Goal: Task Accomplishment & Management: Use online tool/utility

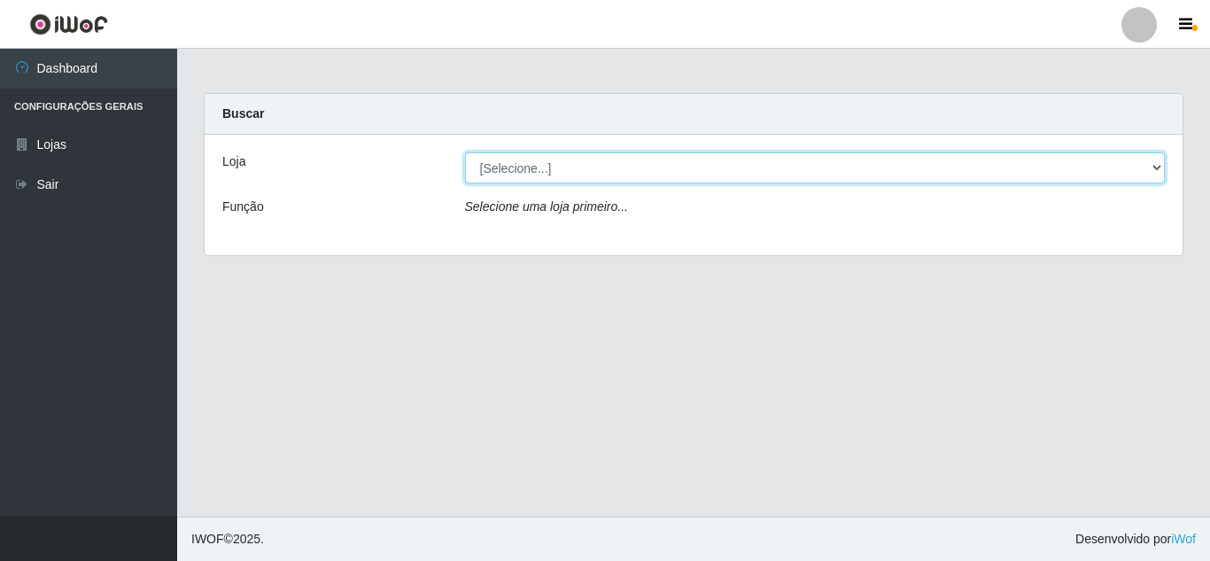
click at [754, 163] on select "[Selecione...] Queiroz [GEOGRAPHIC_DATA] - [GEOGRAPHIC_DATA]" at bounding box center [815, 167] width 701 height 31
select select "462"
click at [465, 152] on select "[Selecione...] Queiroz [GEOGRAPHIC_DATA] - [GEOGRAPHIC_DATA]" at bounding box center [815, 167] width 701 height 31
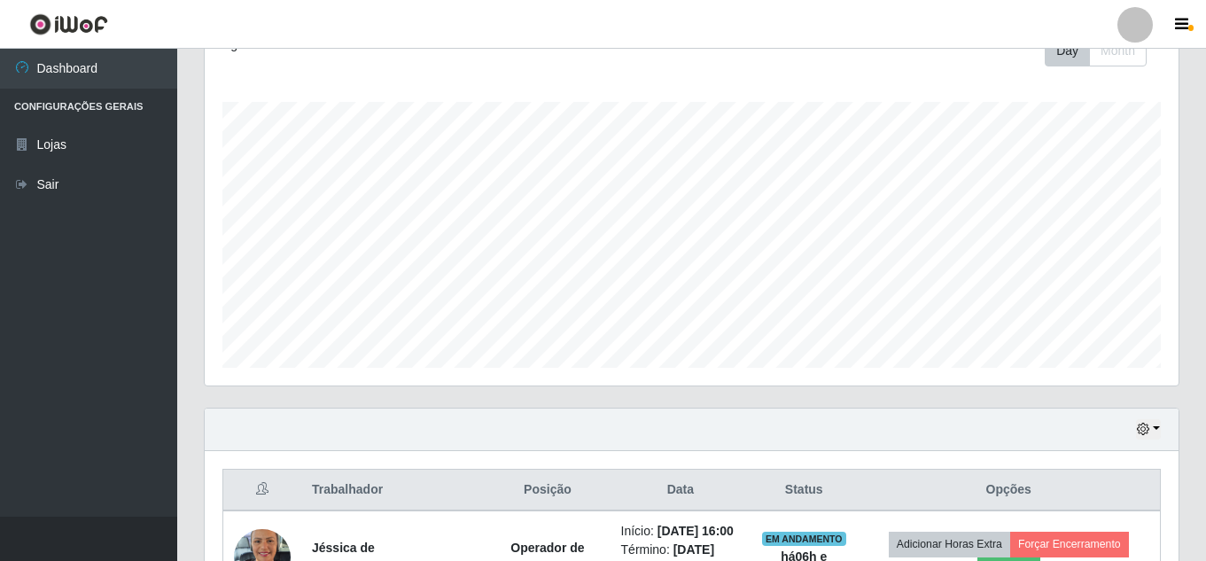
scroll to position [522, 0]
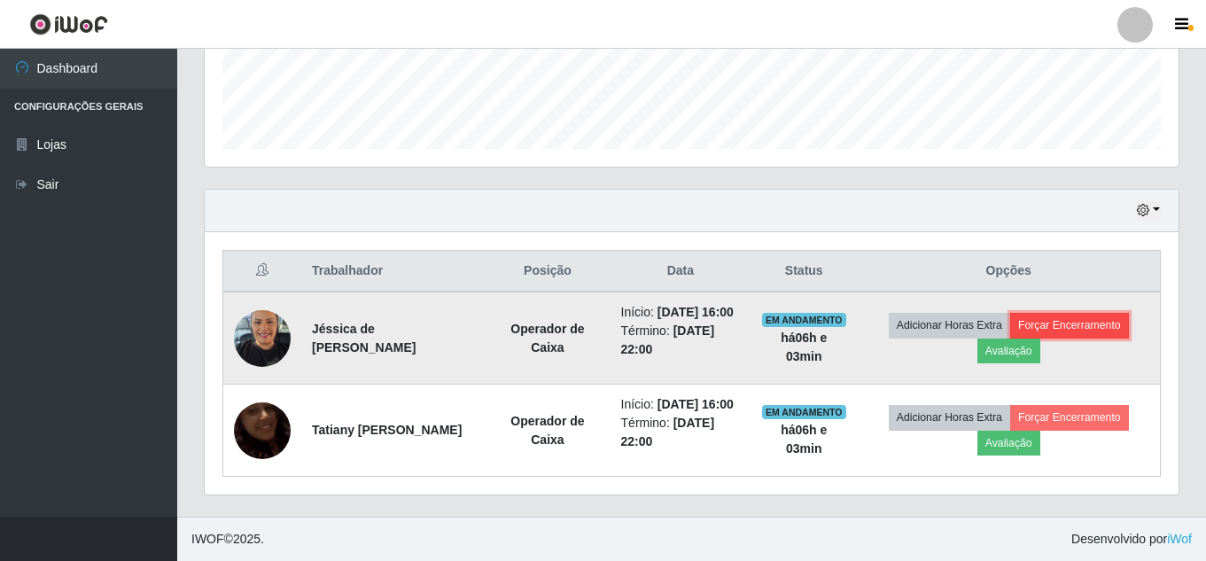
click at [1057, 313] on button "Forçar Encerramento" at bounding box center [1069, 325] width 119 height 25
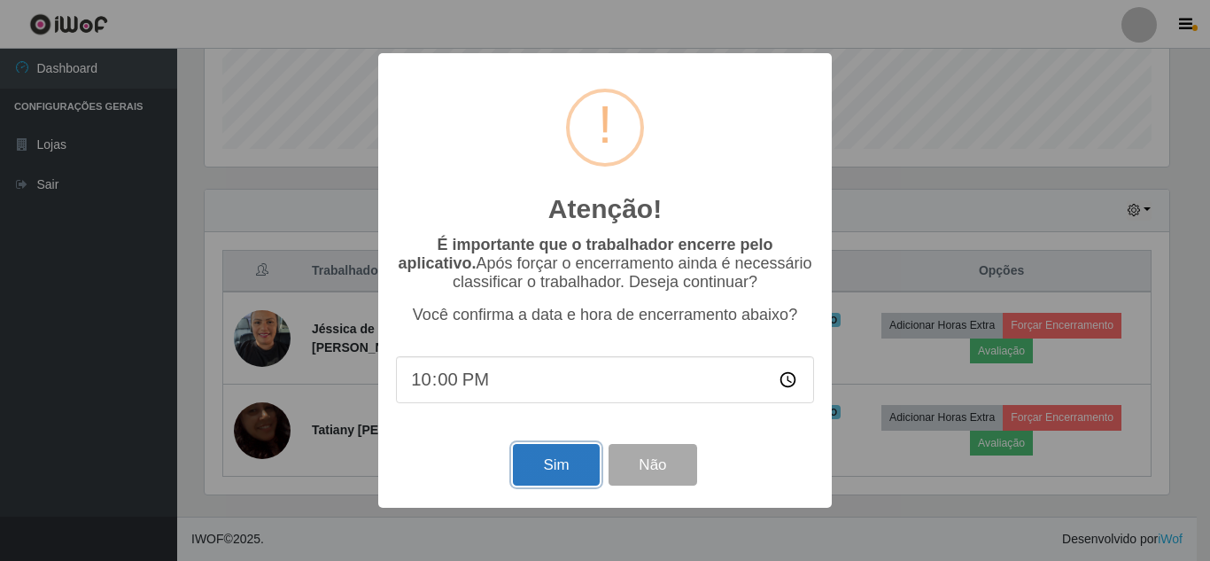
click at [584, 468] on button "Sim" at bounding box center [556, 465] width 86 height 42
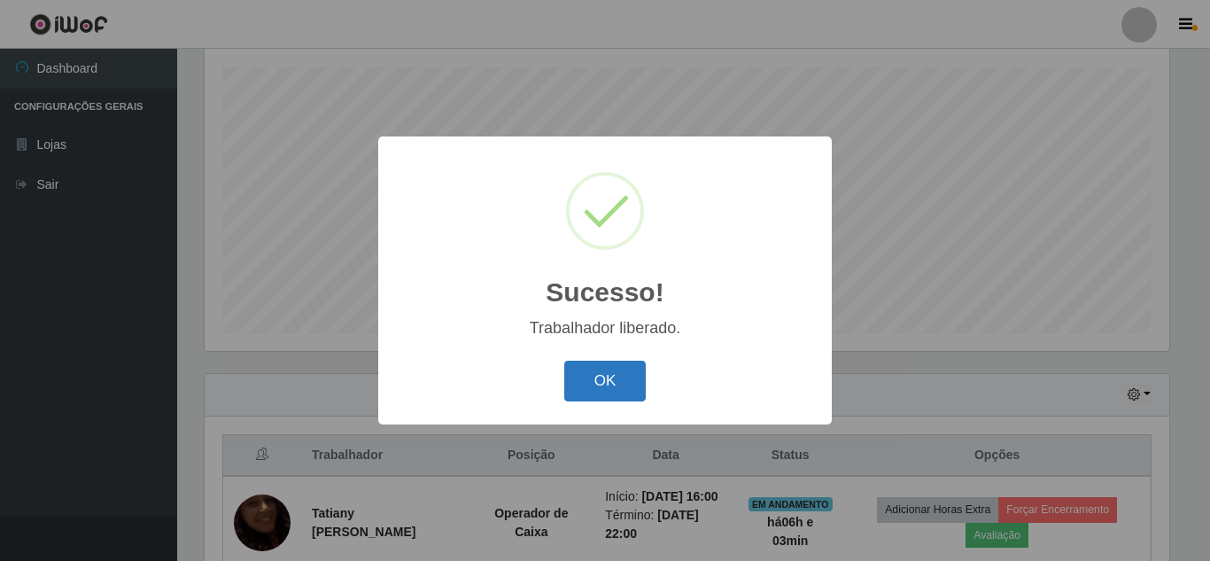
click at [593, 392] on button "OK" at bounding box center [605, 382] width 82 height 42
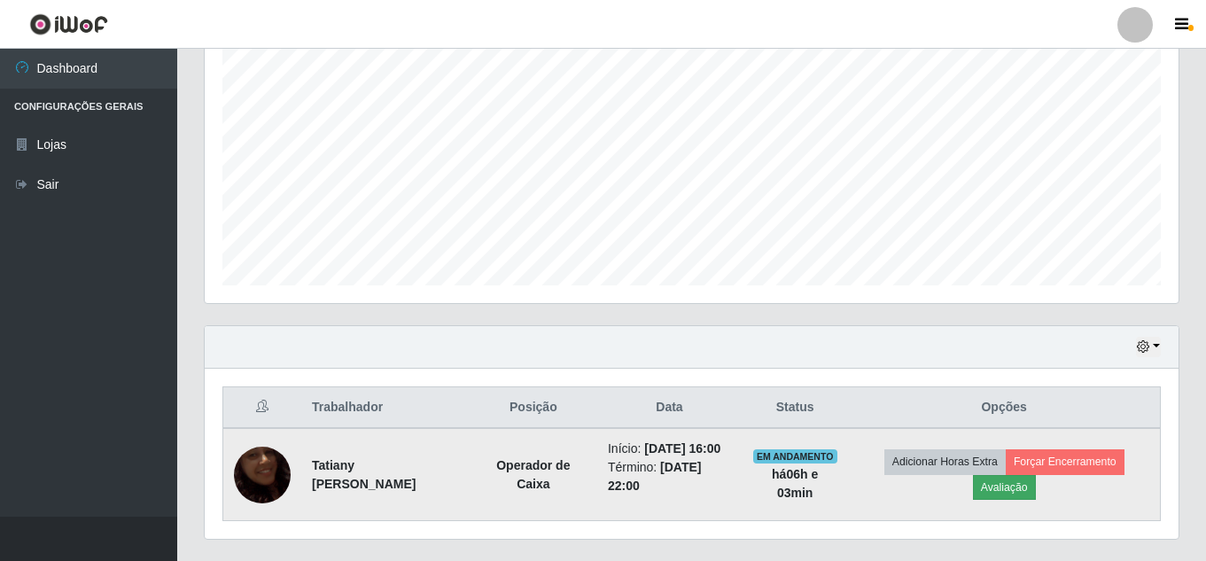
scroll to position [392, 0]
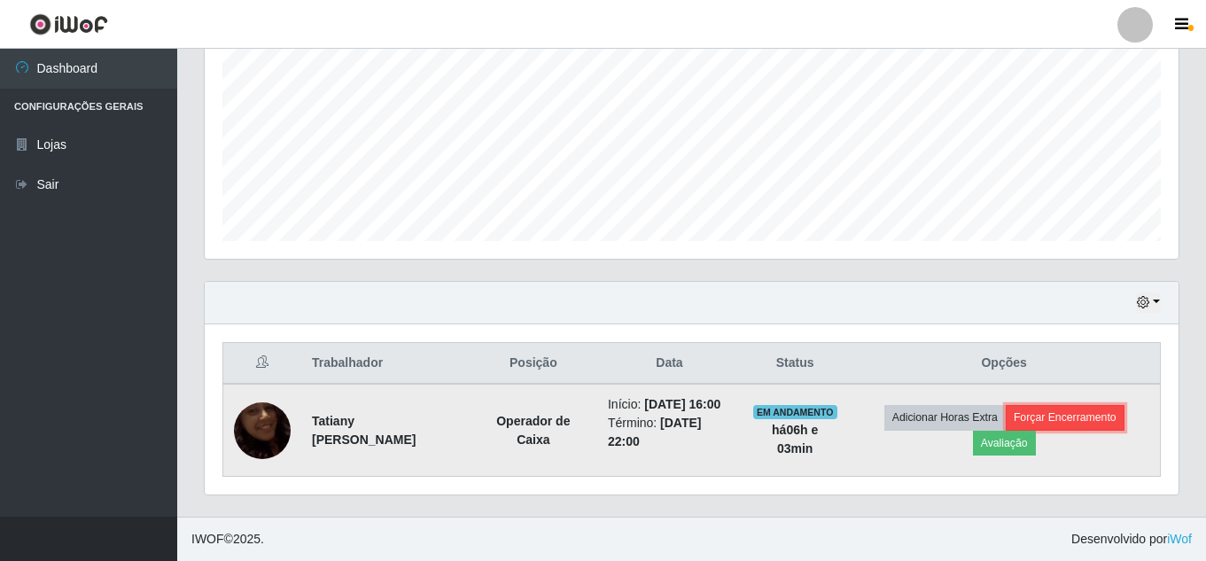
click at [1035, 408] on button "Forçar Encerramento" at bounding box center [1065, 417] width 119 height 25
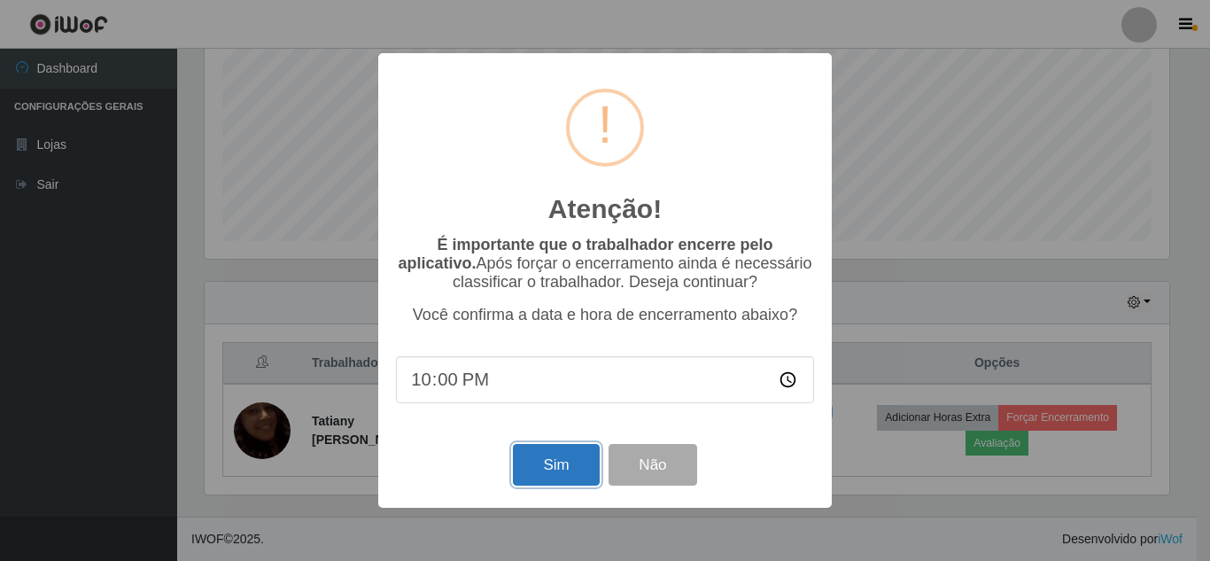
click at [526, 478] on button "Sim" at bounding box center [556, 465] width 86 height 42
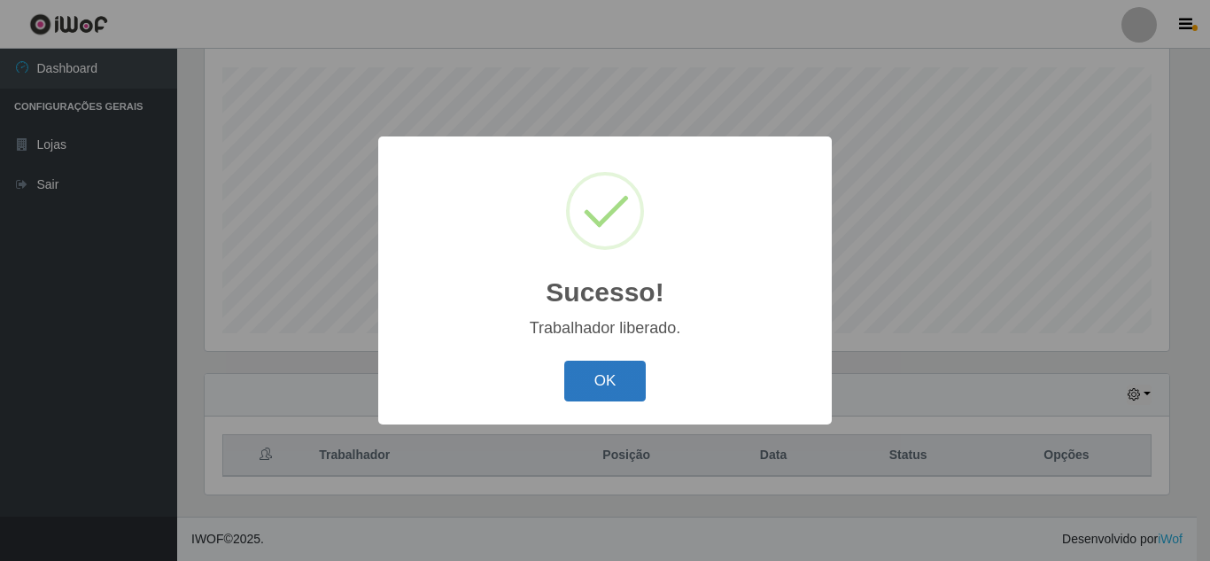
click at [590, 384] on button "OK" at bounding box center [605, 382] width 82 height 42
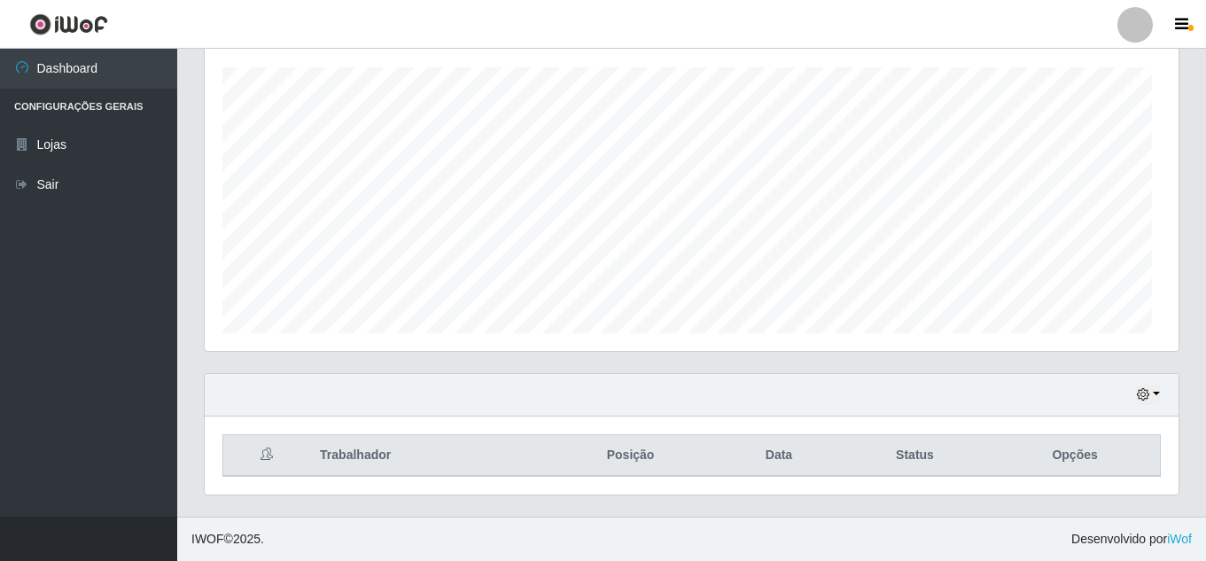
scroll to position [368, 974]
